Goal: Navigation & Orientation: Find specific page/section

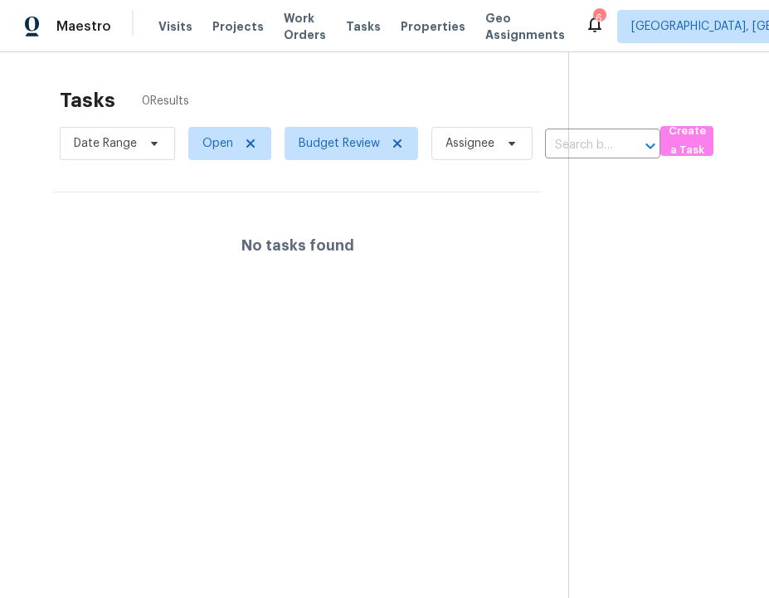
click at [280, 351] on section "Tasks 0 Results Date Range Open Budget Review Assignee ​ Create a Task No tasks…" at bounding box center [298, 364] width 542 height 571
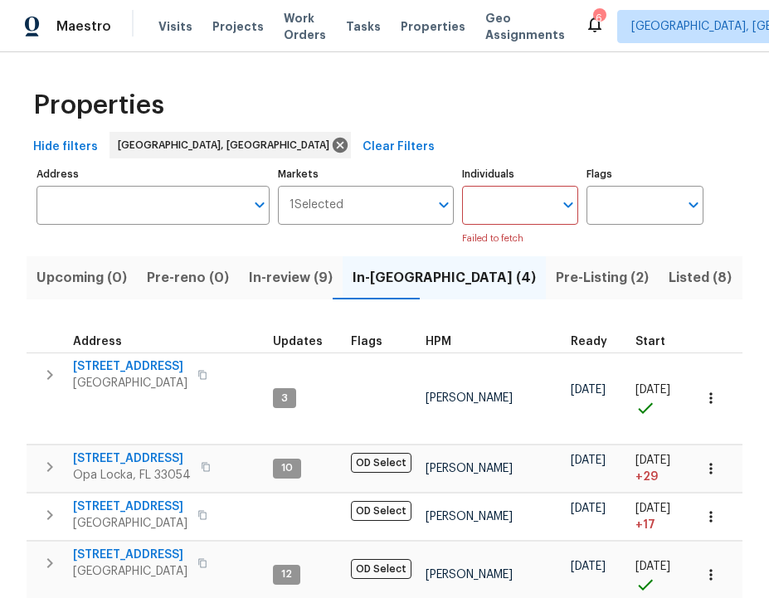
click at [556, 275] on span "Pre-Listing (2)" at bounding box center [602, 277] width 93 height 23
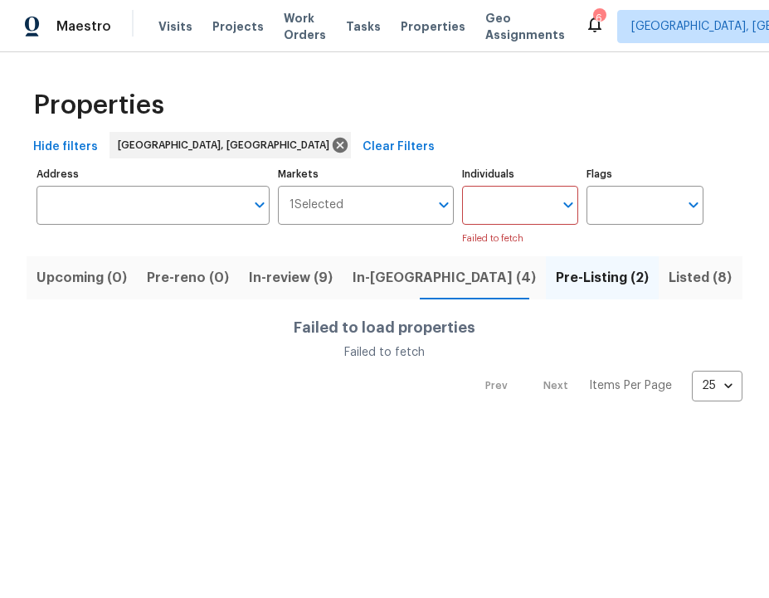
click at [193, 253] on div "Upcoming (0) Pre-reno (0) In-review (9) In-reno (4) Pre-Listing (2) Listed (8) …" at bounding box center [385, 323] width 716 height 155
click at [183, 273] on span "Pre-reno (0)" at bounding box center [188, 277] width 82 height 23
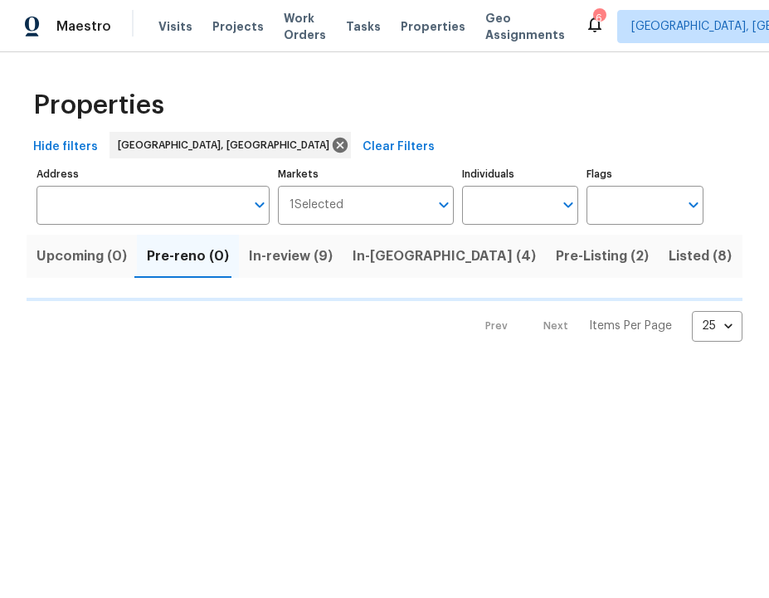
click at [265, 261] on span "In-review (9)" at bounding box center [291, 256] width 84 height 23
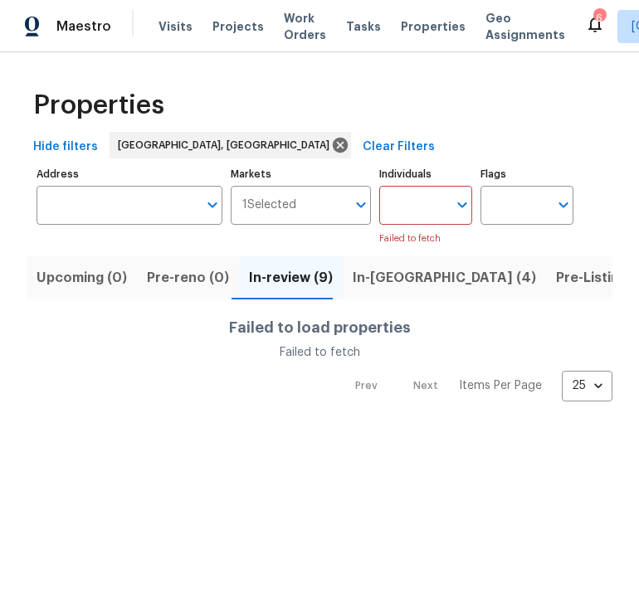
drag, startPoint x: 2, startPoint y: 318, endPoint x: 2, endPoint y: 347, distance: 29.9
click at [2, 318] on div "Properties Hide filters Miami, FL Clear Filters Address Address Markets 1 Selec…" at bounding box center [319, 240] width 639 height 376
click at [625, 99] on div "Properties Hide filters Miami, FL Clear Filters Address Address Markets 1 Selec…" at bounding box center [319, 240] width 639 height 376
